Goal: Task Accomplishment & Management: Complete application form

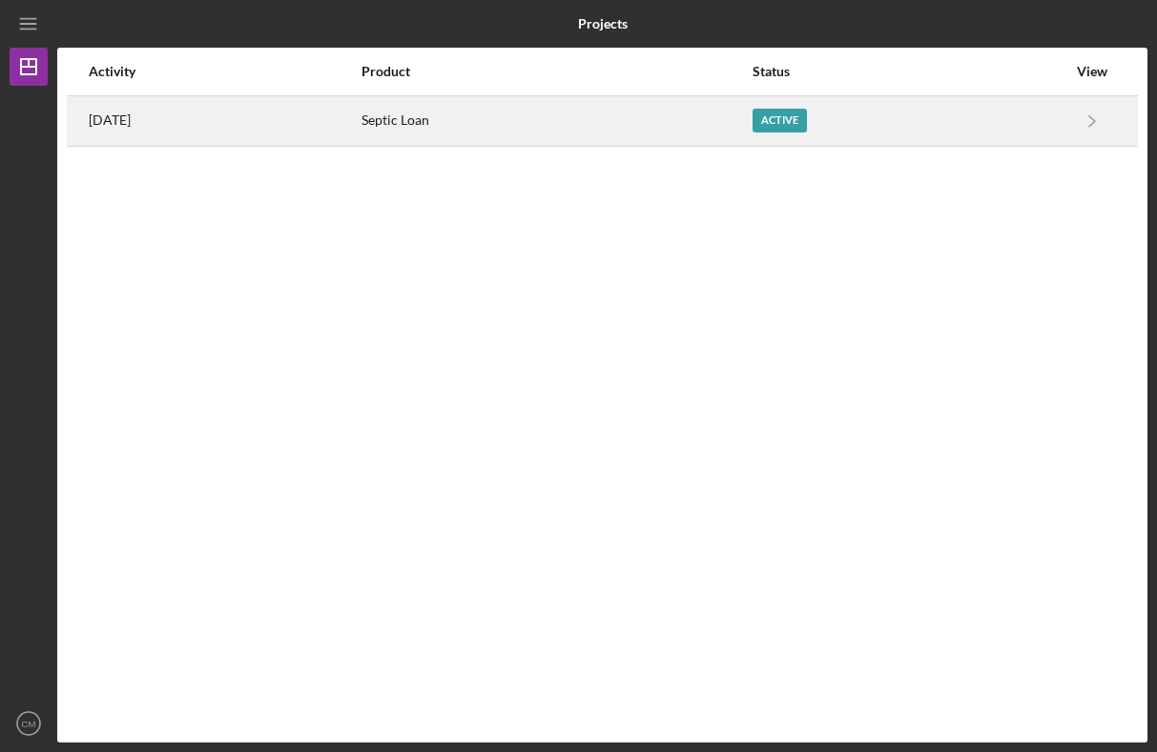
click at [626, 120] on div "Septic Loan" at bounding box center [555, 121] width 389 height 48
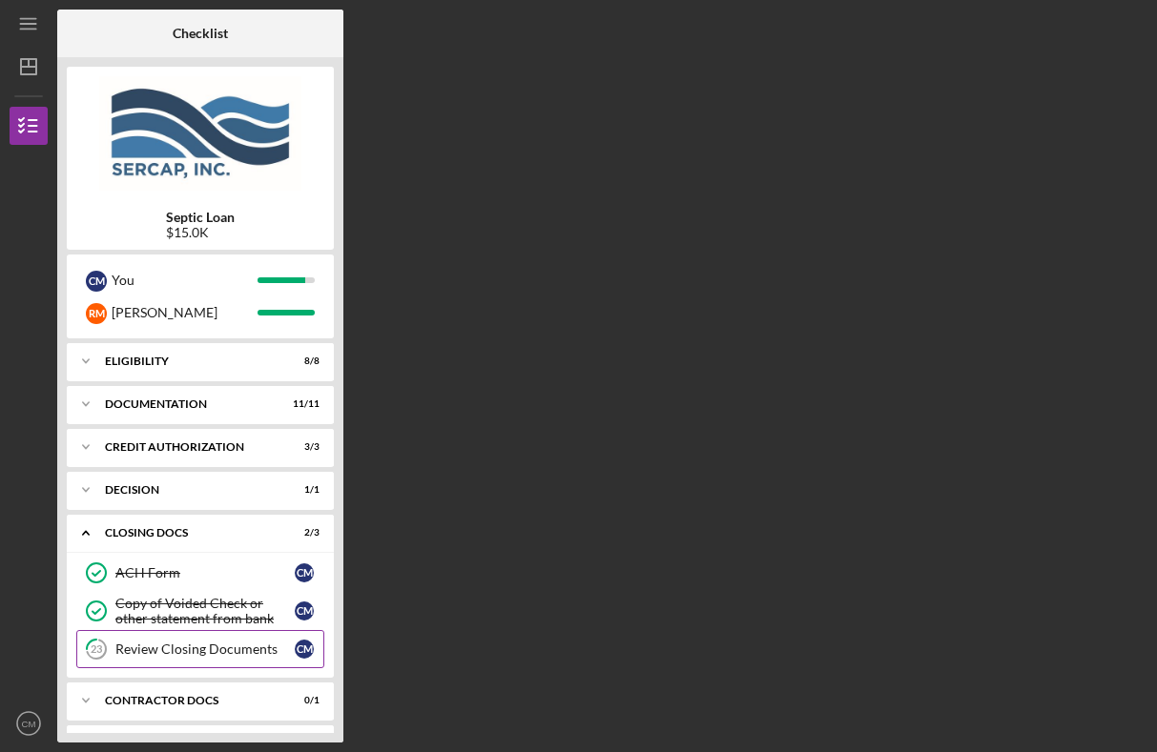
click at [193, 648] on div "Review Closing Documents" at bounding box center [204, 649] width 179 height 15
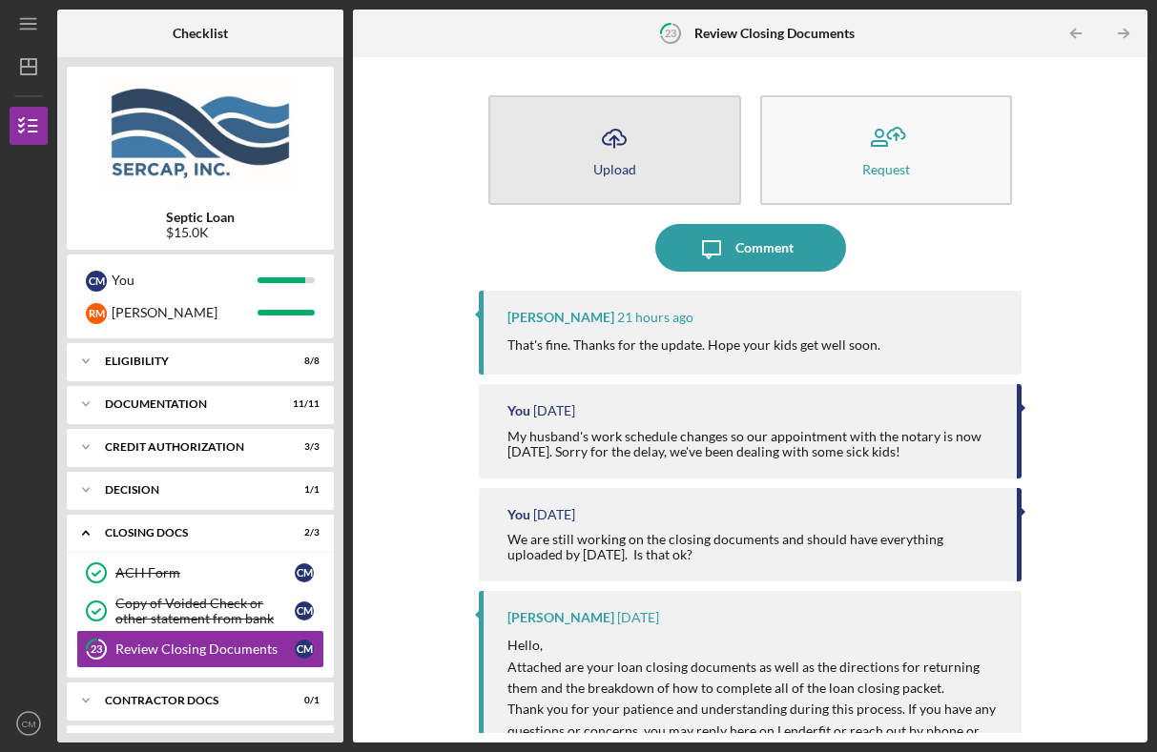
click at [605, 140] on icon "Icon/Upload" at bounding box center [614, 138] width 48 height 48
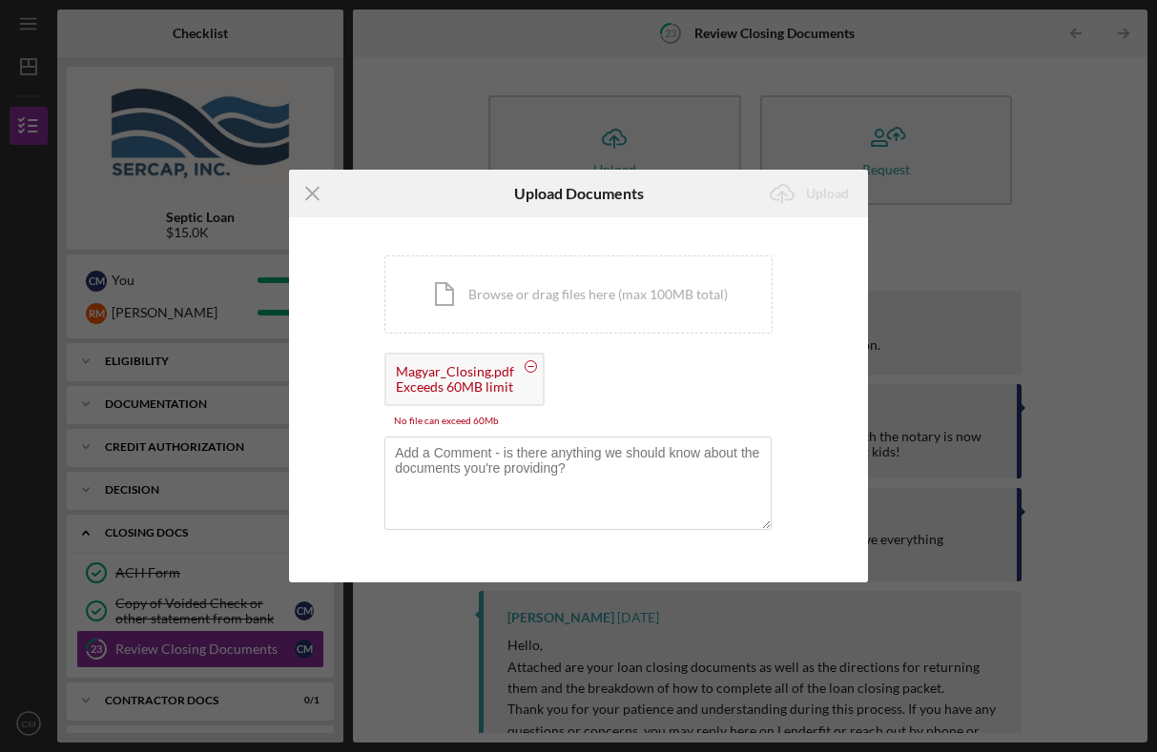
click at [525, 364] on circle at bounding box center [530, 365] width 11 height 11
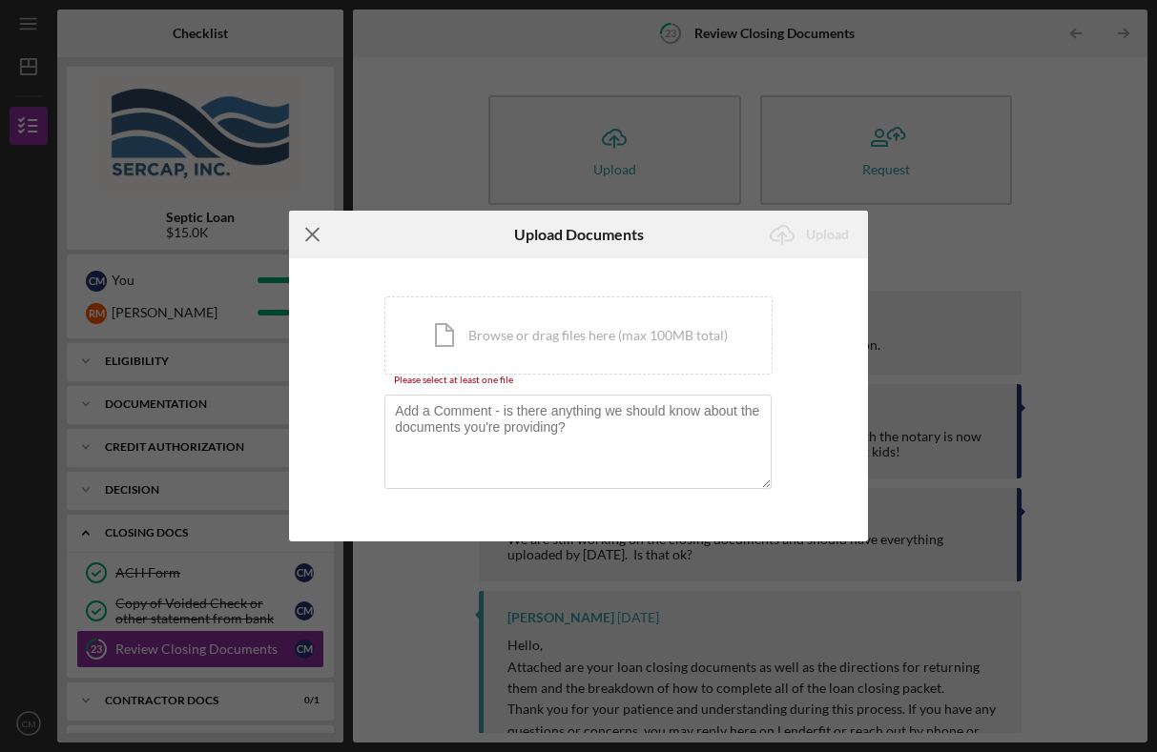
click at [317, 230] on line at bounding box center [312, 235] width 12 height 12
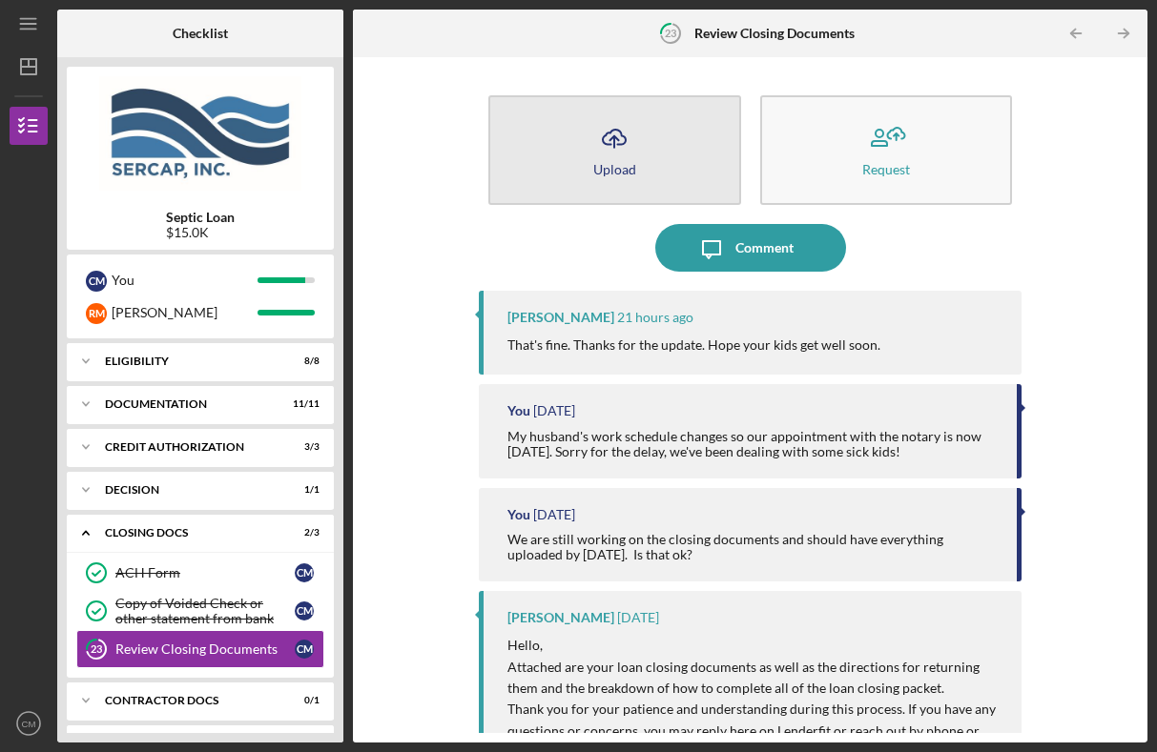
click at [686, 147] on button "Icon/Upload Upload" at bounding box center [614, 150] width 253 height 110
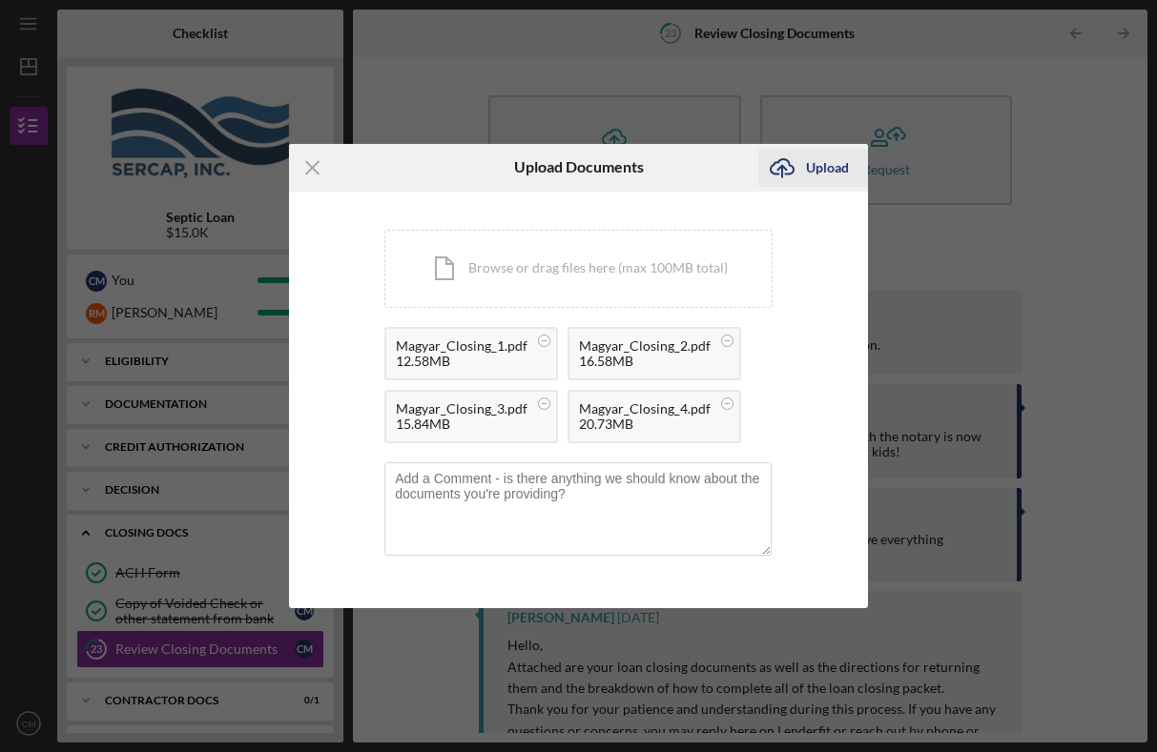
click at [818, 162] on div "Upload" at bounding box center [827, 168] width 43 height 38
